Goal: Find specific page/section: Find specific page/section

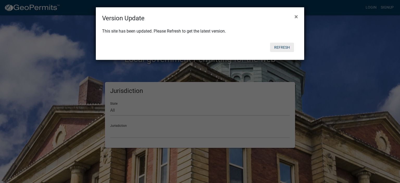
click at [278, 45] on button "Refresh" at bounding box center [282, 47] width 24 height 9
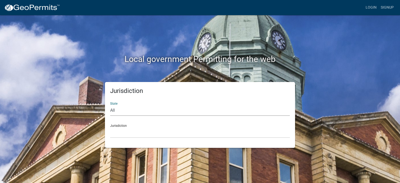
click at [119, 110] on select "All [US_STATE] [US_STATE] [US_STATE] [US_STATE] [US_STATE] [US_STATE] [US_STATE…" at bounding box center [200, 110] width 180 height 11
select select "[US_STATE]"
click at [110, 105] on select "All [US_STATE] [US_STATE] [US_STATE] [US_STATE] [US_STATE] [US_STATE] [US_STATE…" at bounding box center [200, 110] width 180 height 11
click at [120, 133] on select "[GEOGRAPHIC_DATA], [US_STATE] [GEOGRAPHIC_DATA], [US_STATE] [GEOGRAPHIC_DATA], …" at bounding box center [200, 132] width 180 height 11
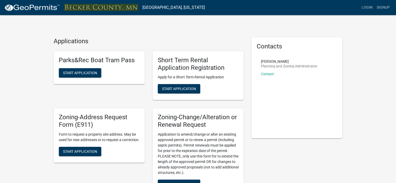
click at [29, 10] on img at bounding box center [32, 8] width 56 height 8
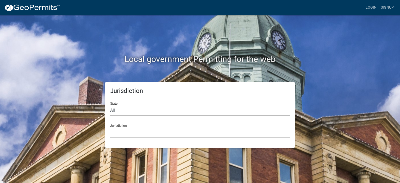
click at [130, 111] on select "All [US_STATE] [US_STATE] [US_STATE] [US_STATE] [US_STATE] [US_STATE] [US_STATE…" at bounding box center [200, 110] width 180 height 11
select select "[US_STATE]"
click at [110, 105] on select "All [US_STATE] [US_STATE] [US_STATE] [US_STATE] [US_STATE] [US_STATE] [US_STATE…" at bounding box center [200, 110] width 180 height 11
click at [122, 133] on select "[GEOGRAPHIC_DATA], [US_STATE] [GEOGRAPHIC_DATA], [US_STATE] [GEOGRAPHIC_DATA], …" at bounding box center [200, 132] width 180 height 11
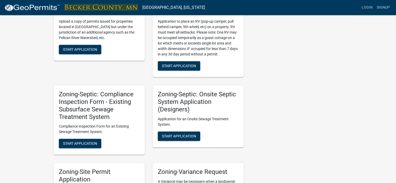
scroll to position [467, 0]
